Goal: Information Seeking & Learning: Learn about a topic

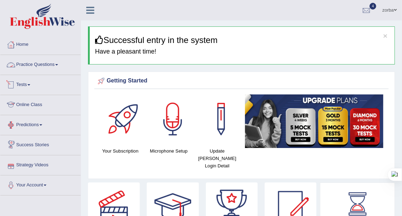
click at [40, 64] on link "Practice Questions" at bounding box center [40, 64] width 80 height 18
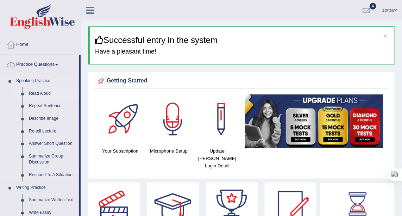
click at [34, 95] on link "Read Aloud" at bounding box center [52, 93] width 53 height 13
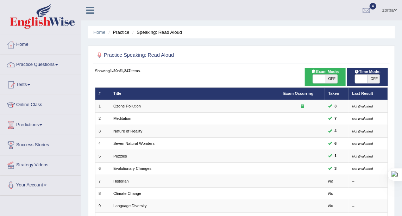
click at [262, 67] on div "Practice Speaking: Read Aloud Time Mode: ON OFF Exam Mode: ON OFF Showing 1-20 …" at bounding box center [241, 214] width 307 height 339
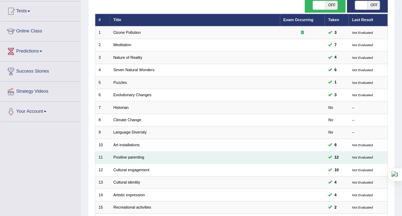
scroll to position [64, 0]
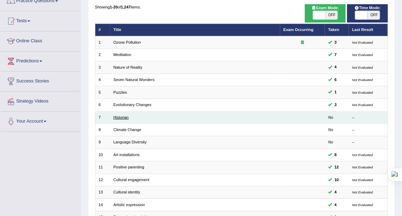
click at [117, 115] on link "Historian" at bounding box center [120, 117] width 15 height 4
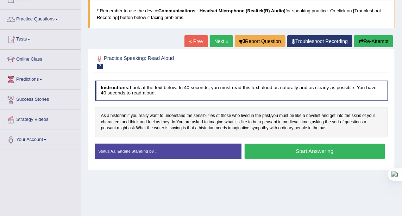
scroll to position [32, 0]
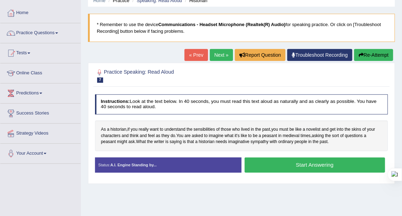
click at [280, 163] on button "Start Answering" at bounding box center [315, 164] width 140 height 15
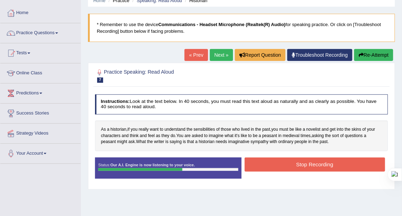
click at [330, 162] on button "Stop Recording" at bounding box center [315, 164] width 140 height 14
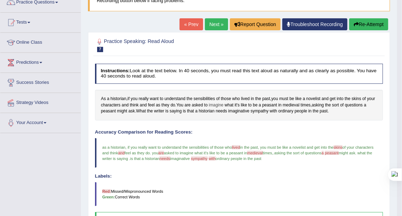
scroll to position [54, 0]
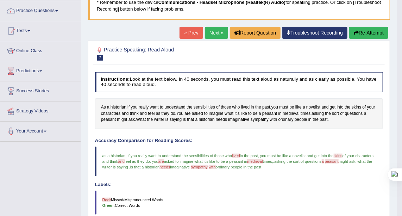
click at [13, 201] on div "Toggle navigation Home Practice Questions Speaking Practice Read Aloud Repeat S…" at bounding box center [198, 160] width 397 height 428
click at [12, 201] on div "Toggle navigation Home Practice Questions Speaking Practice Read Aloud Repeat S…" at bounding box center [198, 160] width 397 height 428
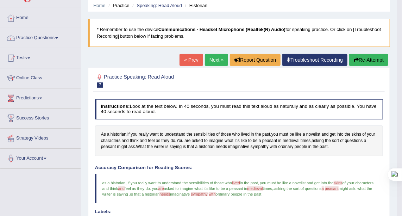
scroll to position [0, 0]
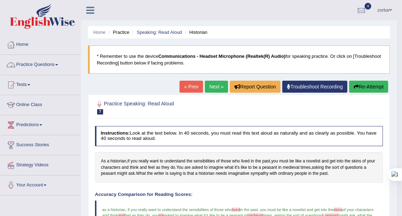
click at [54, 62] on link "Practice Questions" at bounding box center [40, 64] width 80 height 18
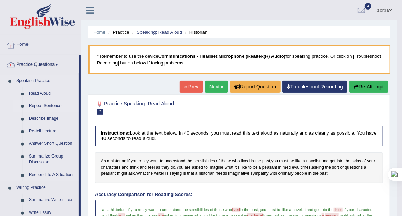
click at [40, 104] on link "Repeat Sentence" at bounding box center [52, 106] width 53 height 13
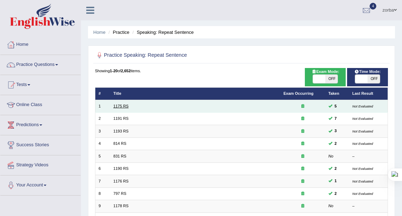
click at [125, 106] on link "1175 RS" at bounding box center [120, 106] width 15 height 4
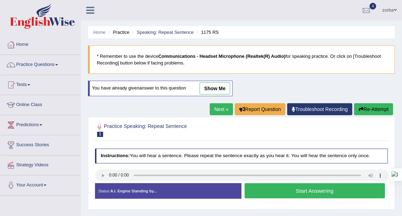
click at [292, 190] on button "Start Answering" at bounding box center [315, 190] width 140 height 15
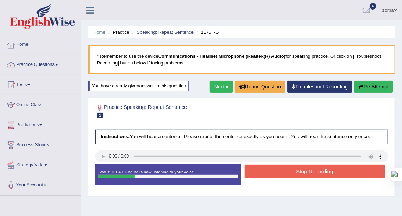
click at [309, 174] on button "Stop Recording" at bounding box center [315, 171] width 140 height 14
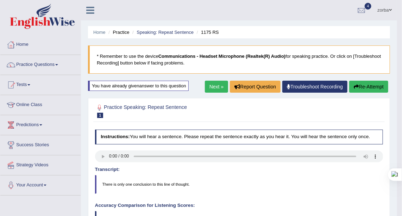
click at [217, 83] on link "Next »" at bounding box center [216, 87] width 23 height 12
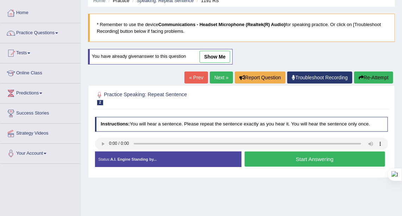
click at [319, 159] on button "Start Answering" at bounding box center [315, 158] width 140 height 15
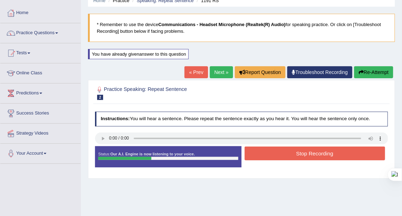
click at [290, 151] on button "Stop Recording" at bounding box center [315, 153] width 140 height 14
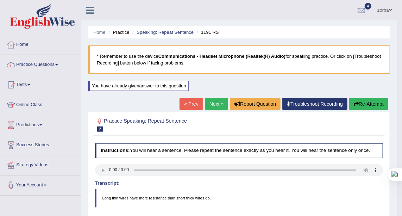
click at [377, 102] on button "Re-Attempt" at bounding box center [368, 104] width 39 height 12
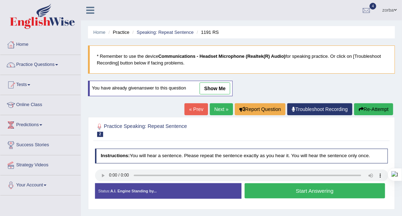
click at [314, 184] on button "Start Answering" at bounding box center [315, 190] width 140 height 15
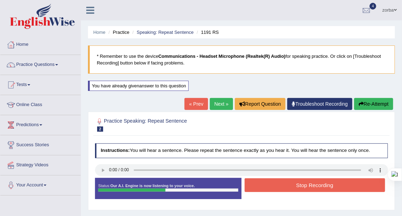
click at [345, 181] on button "Stop Recording" at bounding box center [315, 185] width 140 height 14
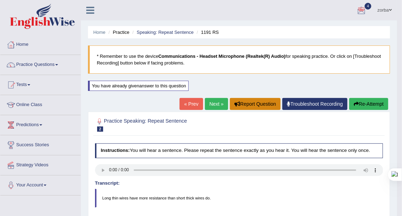
drag, startPoint x: 221, startPoint y: 100, endPoint x: 229, endPoint y: 103, distance: 7.9
click at [221, 100] on link "Next »" at bounding box center [216, 104] width 23 height 12
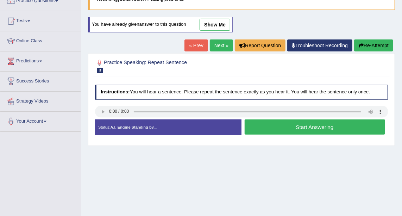
scroll to position [64, 0]
click at [263, 119] on button "Start Answering" at bounding box center [315, 126] width 140 height 15
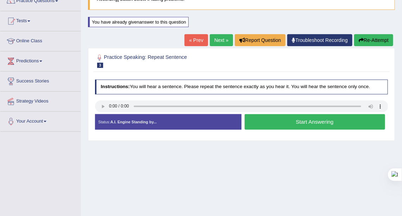
scroll to position [0, 0]
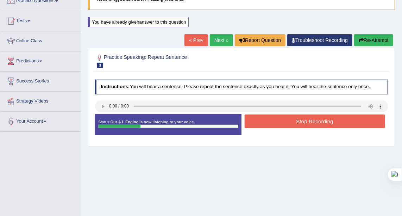
click at [306, 118] on button "Stop Recording" at bounding box center [315, 121] width 140 height 14
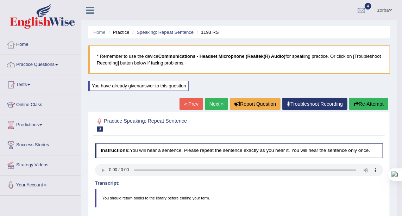
click at [218, 105] on link "Next »" at bounding box center [216, 104] width 23 height 12
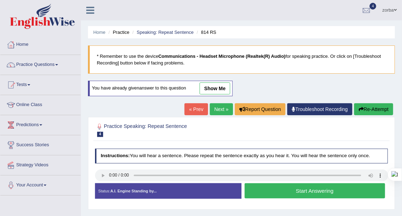
click at [289, 188] on button "Start Answering" at bounding box center [315, 190] width 140 height 15
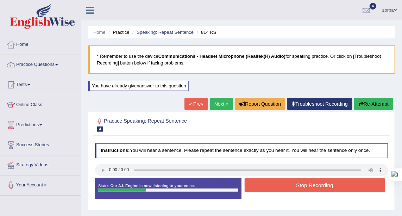
click at [302, 179] on button "Stop Recording" at bounding box center [315, 185] width 140 height 14
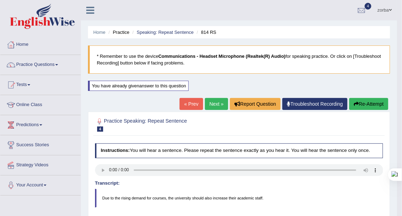
click at [205, 104] on link "Next »" at bounding box center [216, 104] width 23 height 12
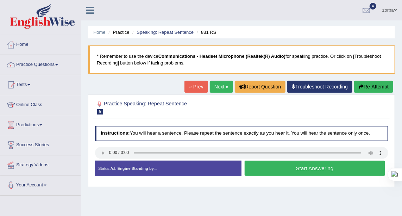
click at [217, 86] on link "Next »" at bounding box center [221, 87] width 23 height 12
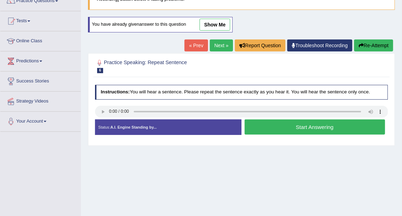
scroll to position [64, 0]
click at [259, 126] on button "Start Answering" at bounding box center [315, 126] width 140 height 15
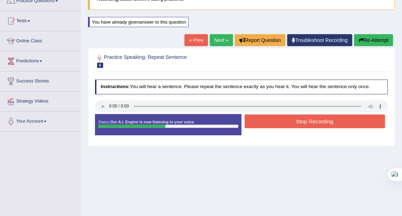
click at [274, 119] on button "Stop Recording" at bounding box center [315, 121] width 140 height 14
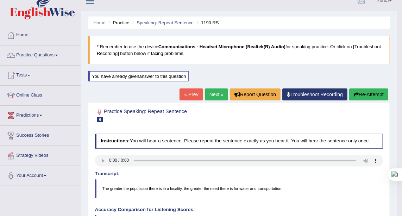
scroll to position [3, 0]
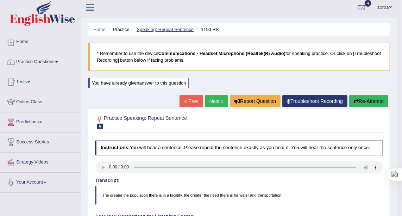
click at [149, 30] on link "Speaking: Repeat Sentence" at bounding box center [165, 29] width 57 height 5
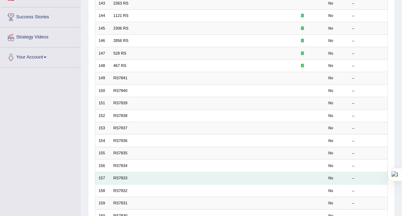
click at [112, 175] on td "RS7833" at bounding box center [195, 178] width 170 height 12
click at [113, 176] on link "RS7833" at bounding box center [120, 178] width 14 height 4
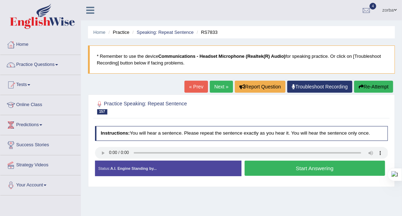
click at [307, 167] on button "Start Answering" at bounding box center [315, 168] width 140 height 15
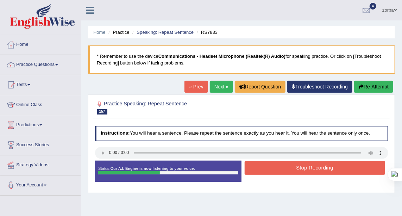
click at [305, 167] on button "Stop Recording" at bounding box center [315, 168] width 140 height 14
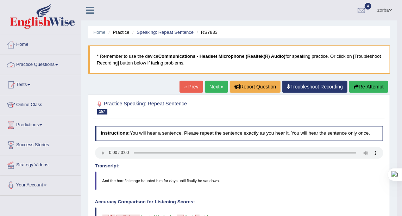
click at [43, 68] on link "Practice Questions" at bounding box center [40, 64] width 80 height 18
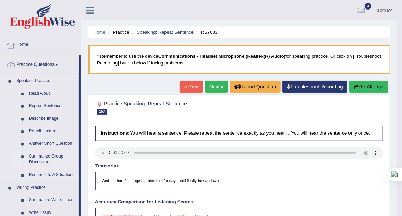
click at [48, 155] on link "Summarize Group Discussion" at bounding box center [52, 159] width 53 height 19
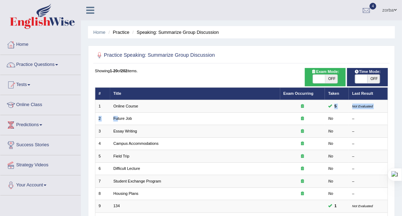
drag, startPoint x: 116, startPoint y: 123, endPoint x: 94, endPoint y: 135, distance: 25.5
click at [92, 133] on div "Practice Speaking: Summarize Group Discussion Time Mode: ON OFF Exam Mode: ON O…" at bounding box center [241, 214] width 307 height 339
